Goal: Navigation & Orientation: Find specific page/section

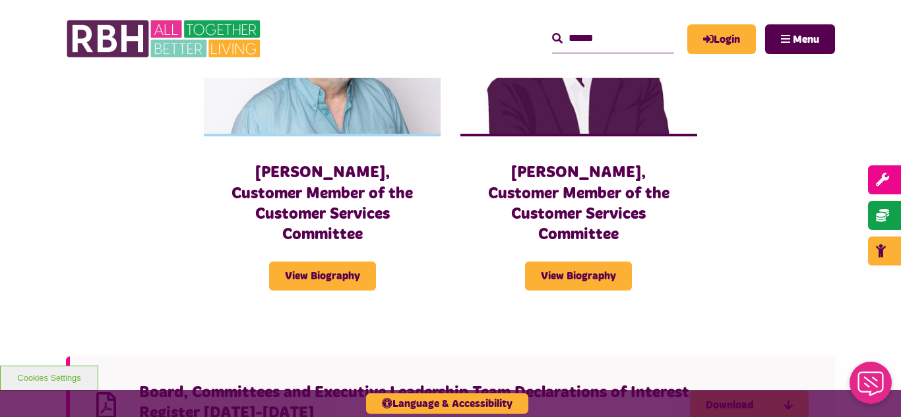
scroll to position [3033, 0]
click at [135, 42] on img at bounding box center [165, 38] width 198 height 51
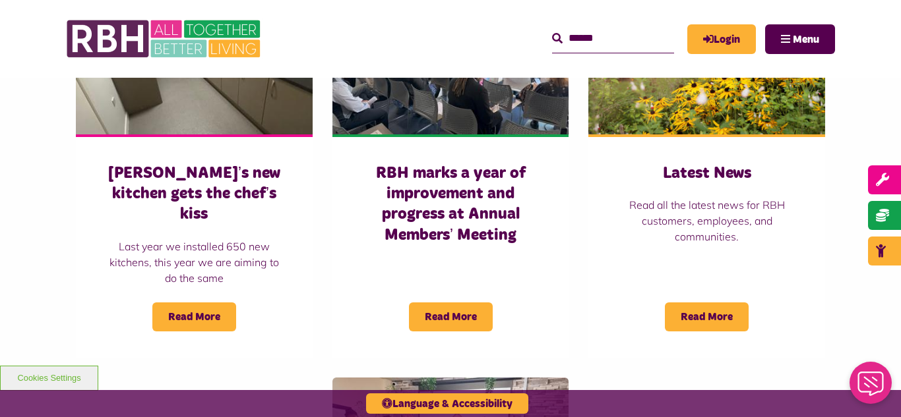
scroll to position [1002, 0]
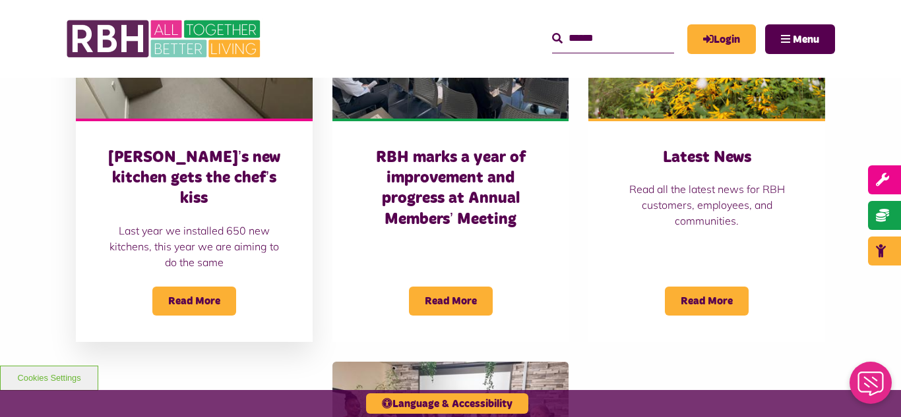
click at [233, 121] on div "Sabrina’s new kitchen gets the chef’s kiss Last year we installed 650 new kitch…" at bounding box center [194, 231] width 237 height 224
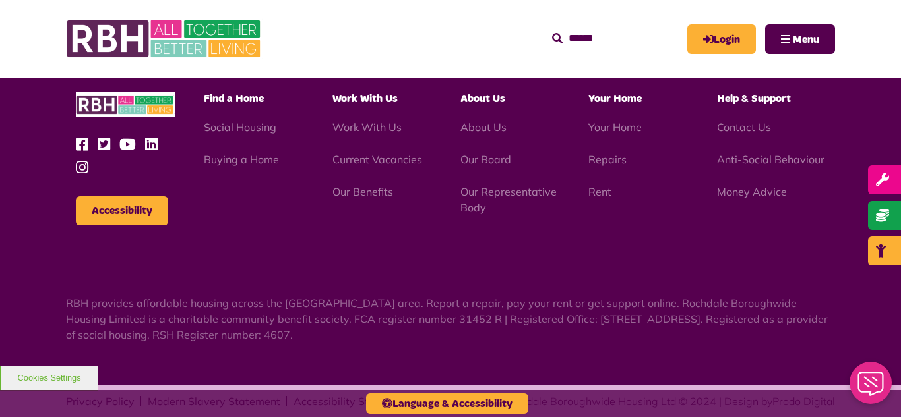
scroll to position [1358, 0]
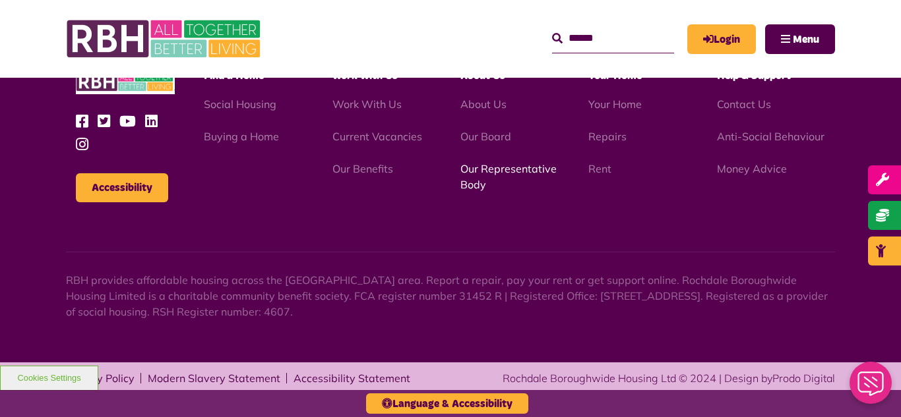
click at [497, 175] on link "Our Representative Body" at bounding box center [508, 176] width 96 height 29
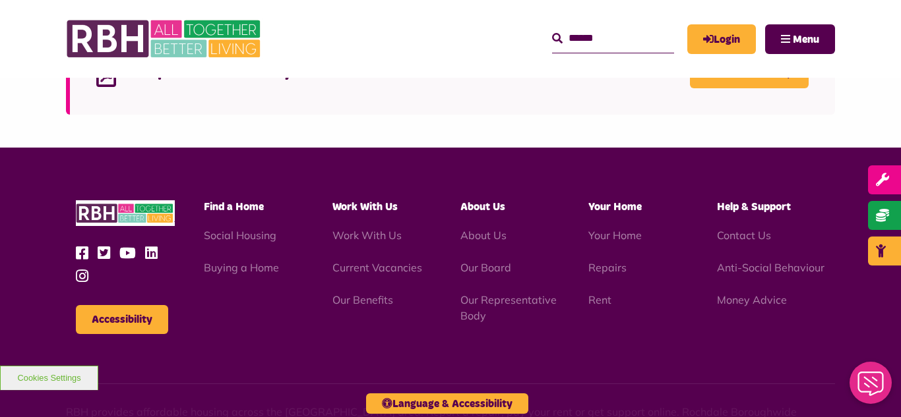
scroll to position [3798, 0]
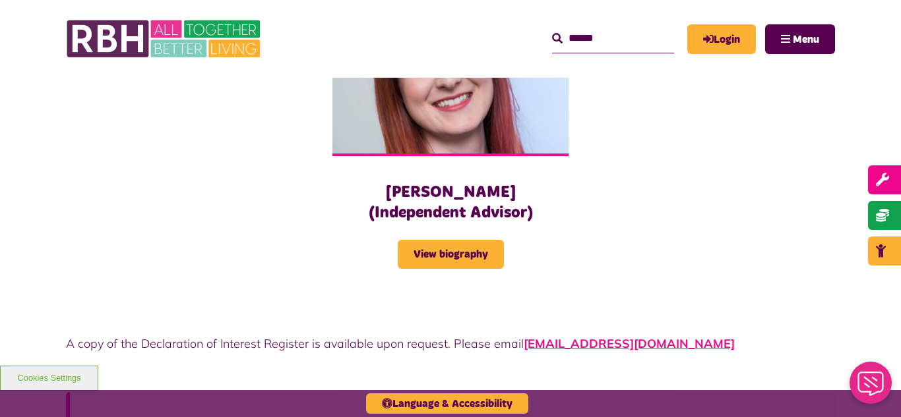
scroll to position [3376, 0]
click at [127, 34] on img at bounding box center [165, 38] width 198 height 51
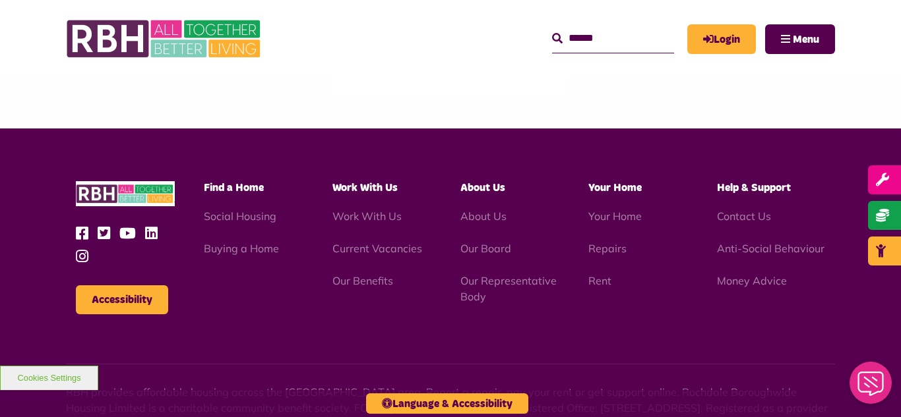
scroll to position [1556, 0]
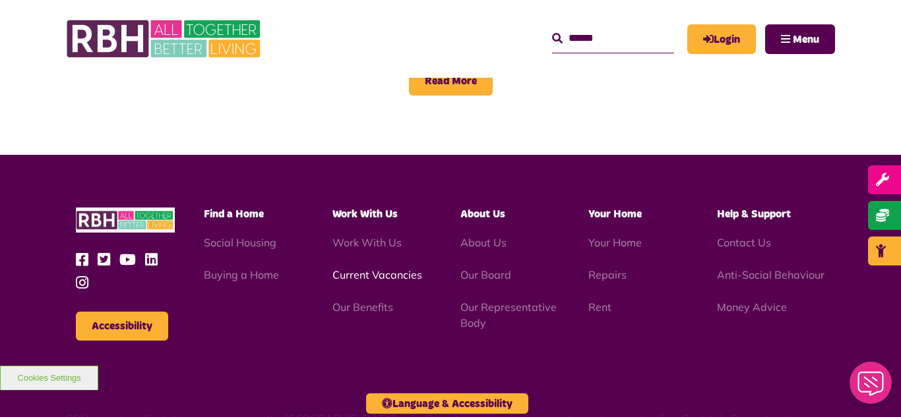
click at [377, 268] on link "Current Vacancies" at bounding box center [377, 274] width 90 height 13
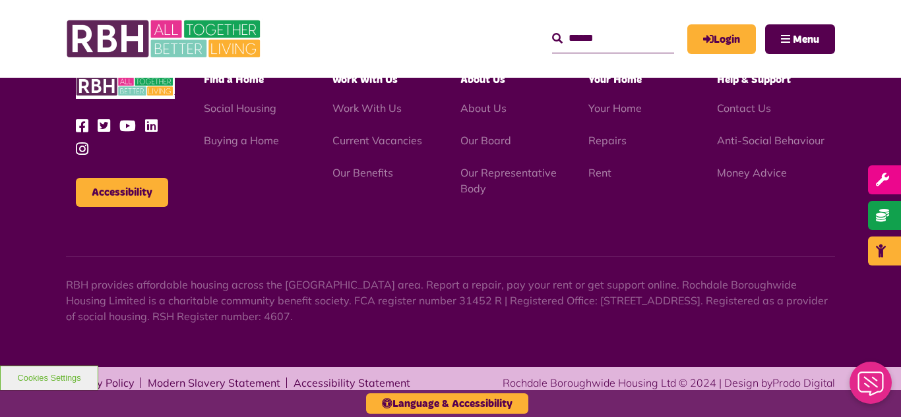
scroll to position [1550, 0]
